Goal: Task Accomplishment & Management: Manage account settings

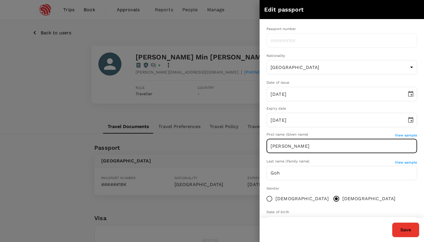
click at [215, 29] on div at bounding box center [212, 121] width 424 height 242
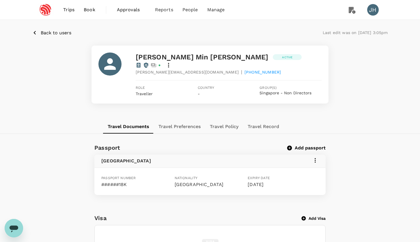
click at [41, 33] on p "Back to users" at bounding box center [56, 32] width 31 height 7
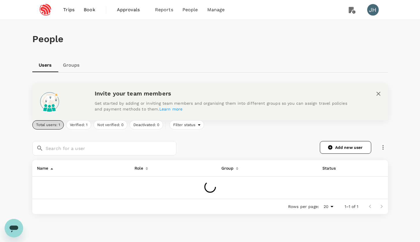
click at [13, 229] on icon "Open messaging window" at bounding box center [14, 228] width 9 height 7
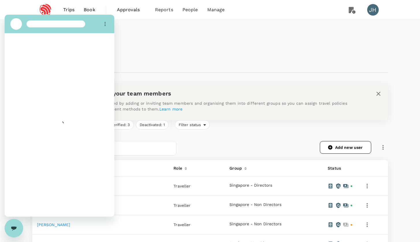
click at [138, 54] on div "People" at bounding box center [209, 39] width 355 height 38
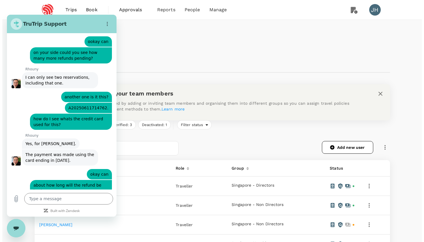
scroll to position [2828, 0]
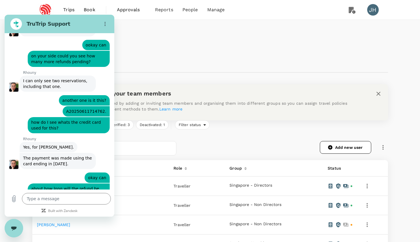
click at [18, 225] on div "Close messaging window" at bounding box center [13, 227] width 17 height 17
type textarea "x"
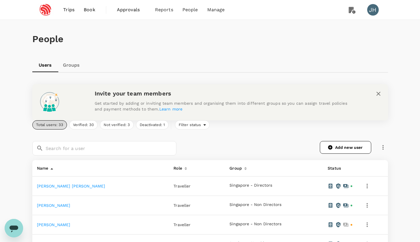
click at [93, 7] on span "Book" at bounding box center [90, 9] width 12 height 7
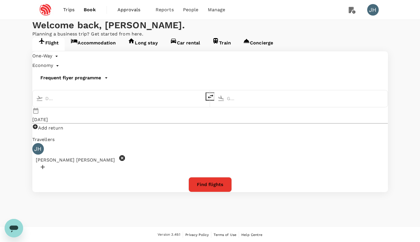
type input "roundtrip"
type input "Singapore Changi (SIN)"
type input "[GEOGRAPHIC_DATA], [GEOGRAPHIC_DATA] (any)"
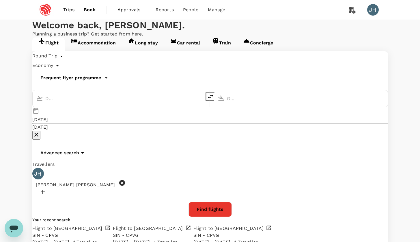
type input "Singapore Changi (SIN)"
type input "[GEOGRAPHIC_DATA], [GEOGRAPHIC_DATA] (any)"
click at [292, 114] on div "[DATE] Nov" at bounding box center [209, 123] width 355 height 33
click at [48, 116] on div "[DATE]" at bounding box center [40, 119] width 16 height 7
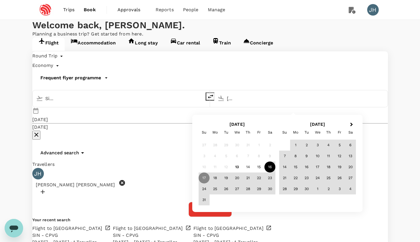
click at [270, 167] on div "16" at bounding box center [269, 166] width 11 height 11
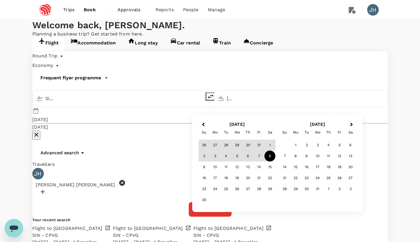
click at [271, 154] on div "8" at bounding box center [269, 156] width 11 height 11
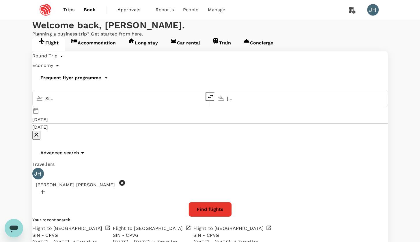
click at [119, 180] on icon at bounding box center [122, 183] width 6 height 6
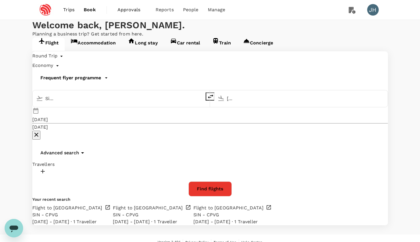
click at [67, 168] on div at bounding box center [209, 172] width 355 height 9
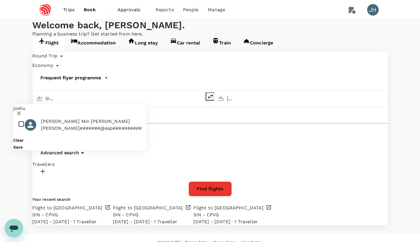
type input "joshu"
click at [23, 116] on input "checkbox" at bounding box center [79, 125] width 133 height 18
checkbox input "true"
click at [23, 145] on button "Save" at bounding box center [18, 147] width 10 height 5
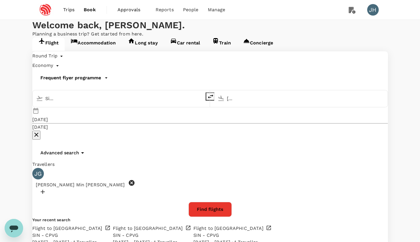
click at [200, 202] on button "Find flights" at bounding box center [209, 209] width 43 height 15
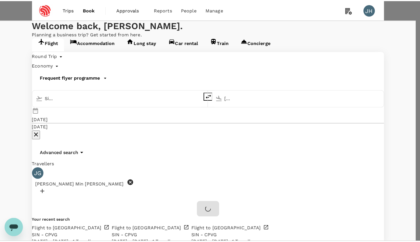
scroll to position [16, 0]
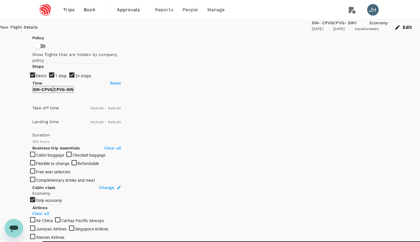
type input "SGD"
type input "1440"
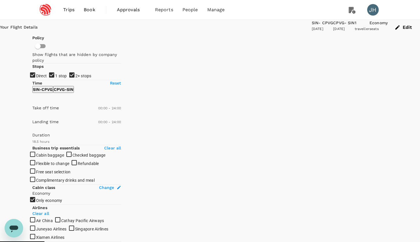
click at [34, 105] on input "1 stop" at bounding box center [210, 121] width 420 height 242
checkbox input "false"
click at [35, 115] on input "2+ stops" at bounding box center [210, 121] width 420 height 242
checkbox input "false"
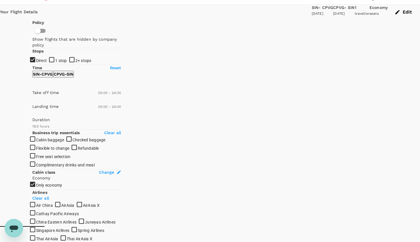
scroll to position [29, 0]
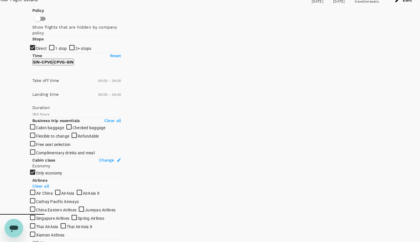
type textarea "x"
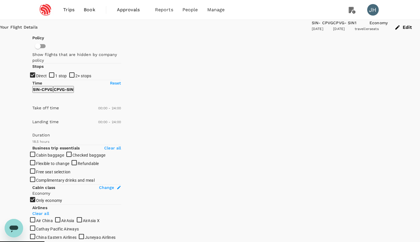
scroll to position [0, 0]
click at [387, 34] on div "Edit" at bounding box center [403, 27] width 32 height 15
click at [387, 31] on button "Edit" at bounding box center [403, 27] width 32 height 15
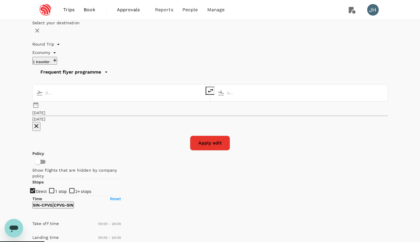
type input "Singapore Changi (SIN)"
type input "[GEOGRAPHIC_DATA], [GEOGRAPHIC_DATA] (any)"
click at [46, 110] on div "[DATE]" at bounding box center [38, 113] width 13 height 6
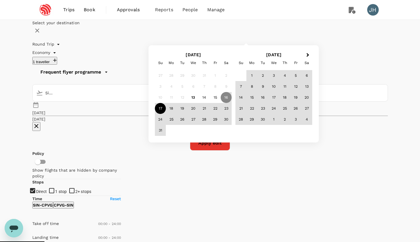
click at [166, 114] on div "17" at bounding box center [160, 108] width 11 height 11
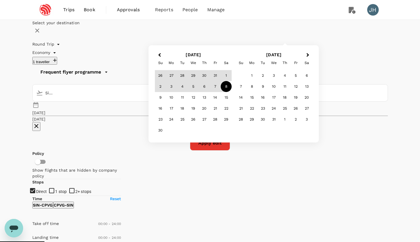
click at [232, 92] on div "8" at bounding box center [226, 86] width 11 height 11
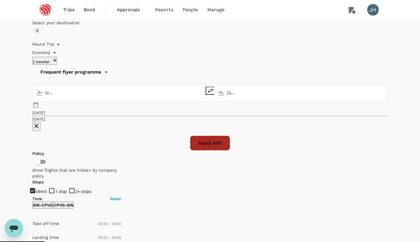
click at [218, 136] on button "Apply edit" at bounding box center [210, 143] width 40 height 15
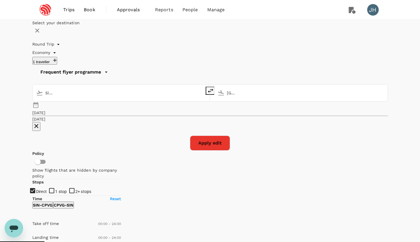
click at [212, 136] on button "Apply edit" at bounding box center [210, 143] width 40 height 15
checkbox input "false"
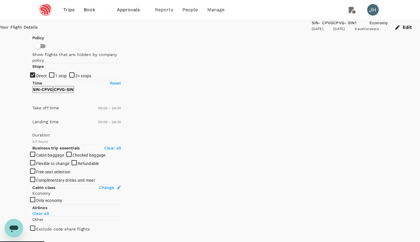
type input "1160"
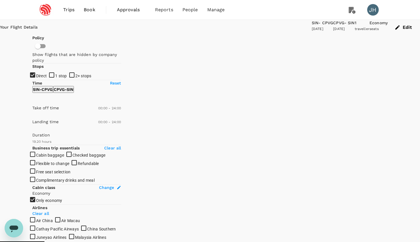
checkbox input "true"
type input "SGD"
click at [35, 108] on input "1 stop" at bounding box center [210, 121] width 420 height 242
checkbox input "true"
click at [35, 114] on input "2+ stops" at bounding box center [210, 121] width 420 height 242
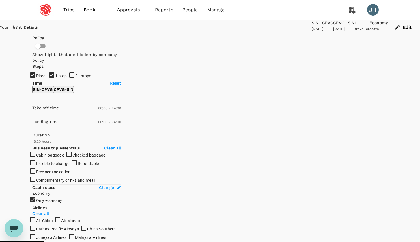
checkbox input "true"
click at [36, 103] on input "1 stop" at bounding box center [210, 121] width 420 height 242
checkbox input "false"
click at [36, 116] on input "2+ stops" at bounding box center [210, 121] width 420 height 242
checkbox input "false"
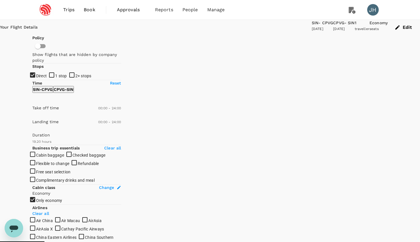
type input "SGD"
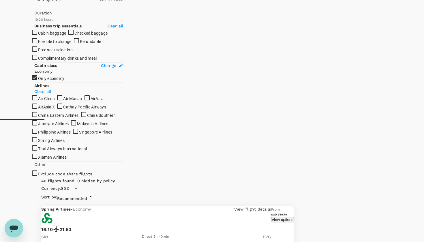
scroll to position [122, 0]
type textarea "x"
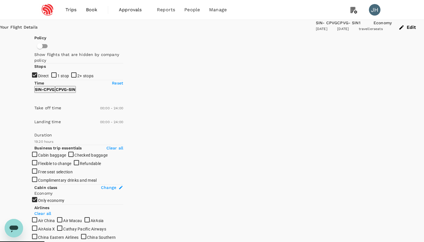
scroll to position [0, 0]
click at [392, 30] on button "Edit" at bounding box center [408, 27] width 32 height 15
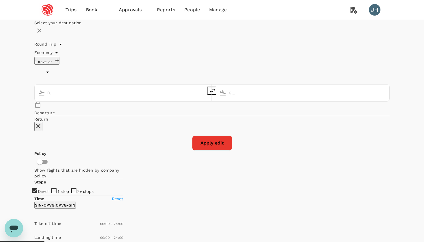
type input "undefined, undefined (any)"
type textarea "x"
type input "Singapore Changi (SIN)"
type input "[GEOGRAPHIC_DATA], [GEOGRAPHIC_DATA] (any)"
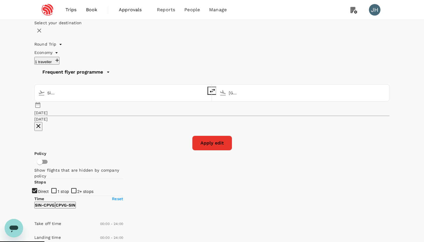
click at [207, 136] on button "Apply edit" at bounding box center [212, 143] width 40 height 15
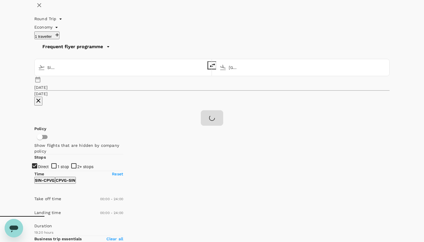
scroll to position [59, 0]
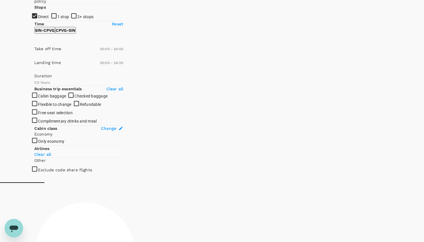
type textarea "x"
checkbox input "true"
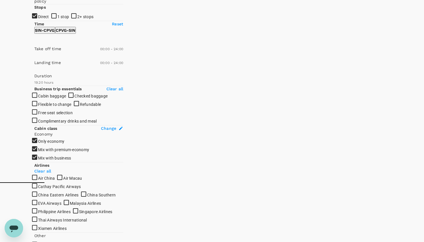
type input "SGD"
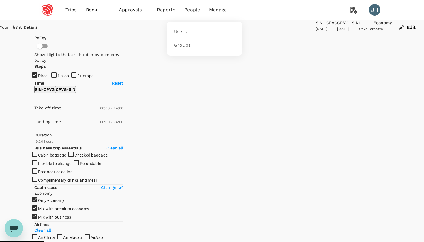
click at [195, 13] on li "People" at bounding box center [192, 10] width 25 height 20
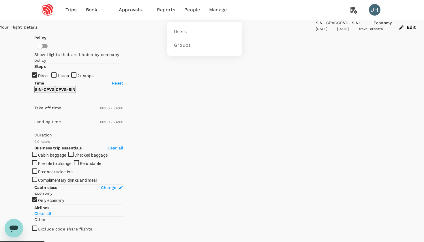
type textarea "x"
click at [185, 36] on link "Users" at bounding box center [204, 32] width 68 height 14
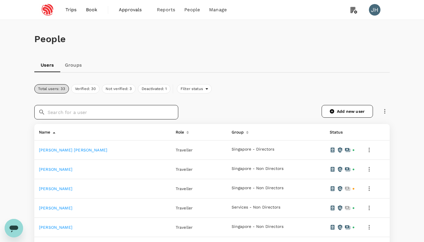
click at [92, 113] on input "text" at bounding box center [113, 112] width 131 height 14
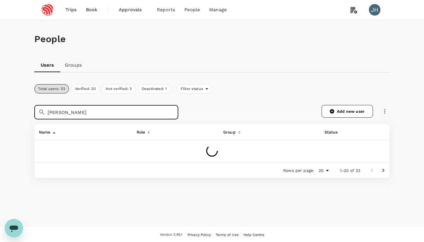
type input "[PERSON_NAME]"
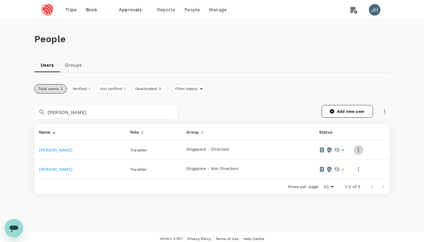
click at [357, 151] on icon "button" at bounding box center [358, 149] width 7 height 7
click at [330, 163] on span "Edit" at bounding box center [329, 163] width 66 height 7
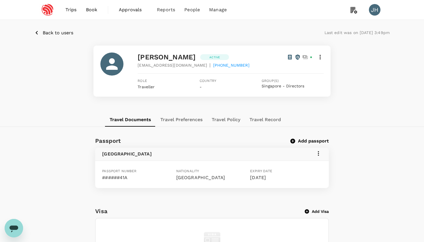
click at [321, 151] on icon at bounding box center [318, 153] width 7 height 7
click at [311, 166] on span "Edit" at bounding box center [309, 167] width 15 height 7
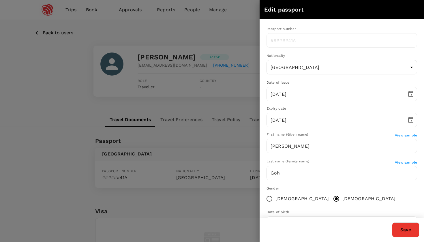
type input "Tingwu"
type input "[PERSON_NAME]"
type input "[DATE]"
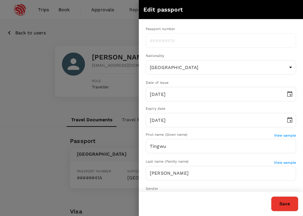
type textarea "x"
click at [284, 203] on button "Save" at bounding box center [284, 203] width 27 height 15
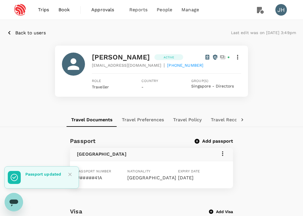
click at [221, 140] on button "Add passport" at bounding box center [214, 141] width 38 height 6
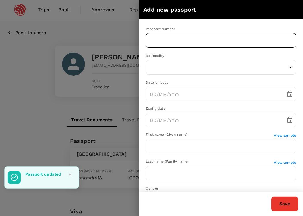
click at [174, 39] on input "text" at bounding box center [221, 40] width 151 height 14
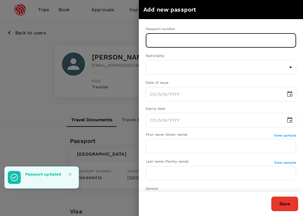
type input "J"
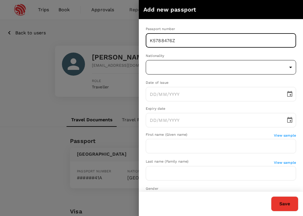
type input "K5788476Z"
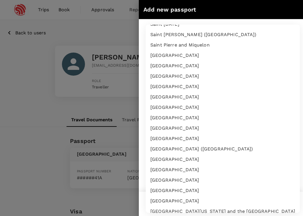
scroll to position [1941, 0]
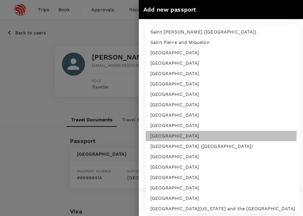
click at [189, 135] on li "[GEOGRAPHIC_DATA]" at bounding box center [223, 136] width 154 height 10
type input "SG"
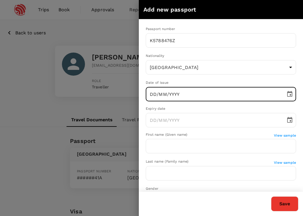
click at [208, 96] on input "DD/MM/YYYY" at bounding box center [214, 94] width 136 height 14
click at [155, 90] on input "DD/MM/YYYY" at bounding box center [214, 94] width 136 height 14
type input "[DATE]"
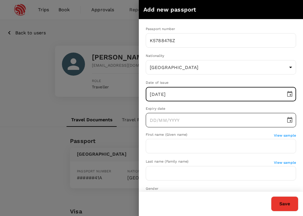
click at [178, 120] on input "text" at bounding box center [214, 120] width 136 height 14
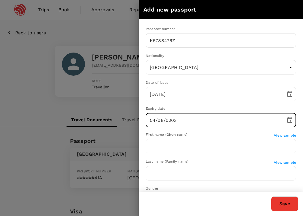
type input "[DATE]"
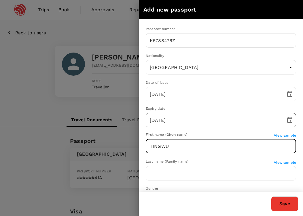
type input "TINGWU"
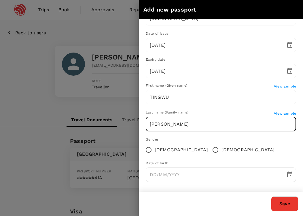
scroll to position [49, 0]
type input "[PERSON_NAME]"
click at [210, 149] on input "[DEMOGRAPHIC_DATA]" at bounding box center [216, 150] width 12 height 12
radio input "true"
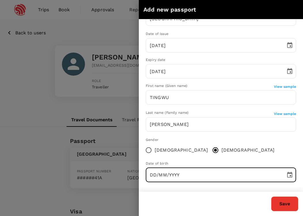
click at [151, 168] on input "DD/MM/YYYY" at bounding box center [214, 175] width 136 height 14
click at [178, 172] on input "07/11/0001" at bounding box center [214, 175] width 136 height 14
type input "[DATE]"
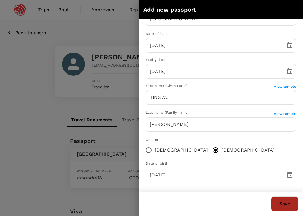
click at [281, 202] on button "Save" at bounding box center [284, 203] width 27 height 15
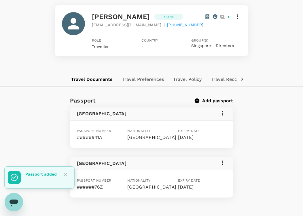
scroll to position [74, 0]
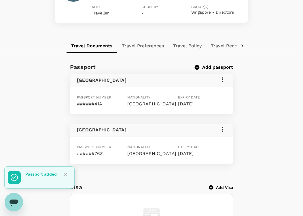
click at [222, 77] on icon at bounding box center [222, 79] width 7 height 7
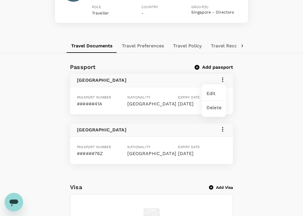
click at [214, 108] on span "Delete" at bounding box center [214, 107] width 15 height 7
